Goal: Find specific page/section: Find specific page/section

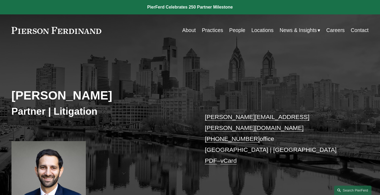
scroll to position [80, 0]
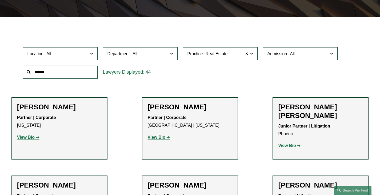
scroll to position [165, 0]
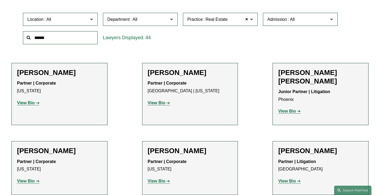
click at [252, 21] on span at bounding box center [251, 19] width 3 height 7
click at [248, 20] on span at bounding box center [246, 19] width 3 height 7
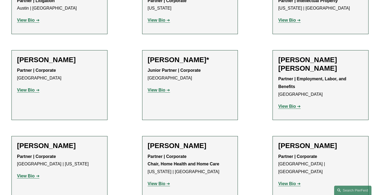
scroll to position [325, 0]
click at [304, 63] on h2 "[PERSON_NAME] [PERSON_NAME]" at bounding box center [320, 64] width 85 height 17
click at [292, 105] on strong "View Bio" at bounding box center [287, 106] width 18 height 5
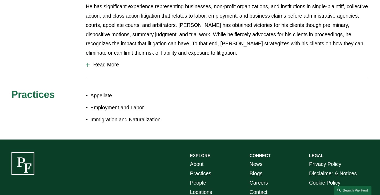
scroll to position [267, 0]
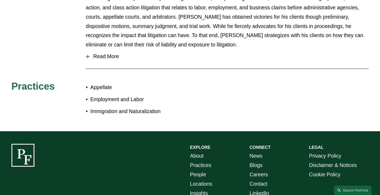
click at [121, 55] on button "Read More" at bounding box center [227, 56] width 283 height 14
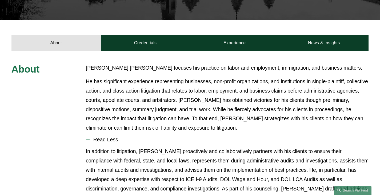
scroll to position [107, 0]
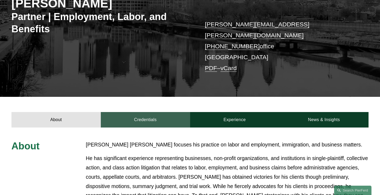
click at [150, 112] on link "Credentials" at bounding box center [145, 119] width 89 height 15
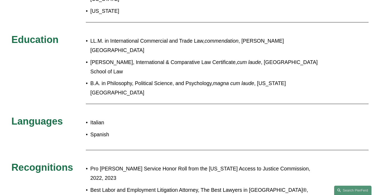
scroll to position [187, 0]
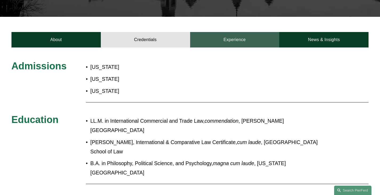
click at [222, 32] on link "Experience" at bounding box center [234, 39] width 89 height 15
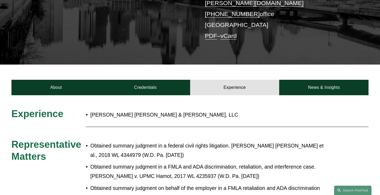
scroll to position [107, 0]
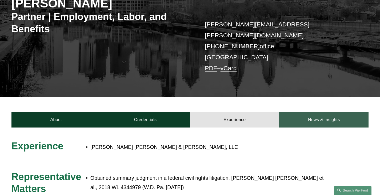
click at [341, 117] on link "News & Insights" at bounding box center [323, 119] width 89 height 15
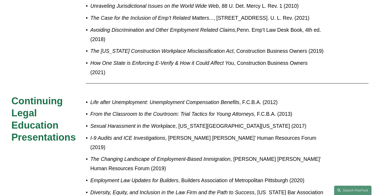
scroll to position [293, 0]
